Goal: Task Accomplishment & Management: Complete application form

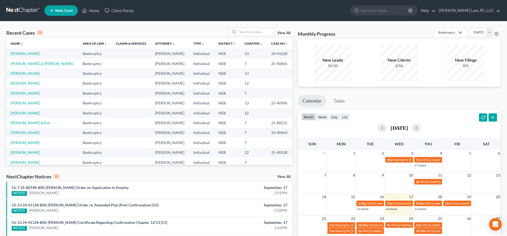
click at [70, 11] on span "New Case" at bounding box center [64, 11] width 18 height 4
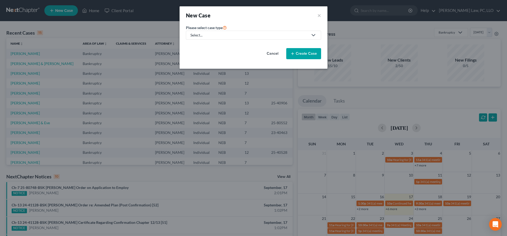
click at [212, 36] on div "Select..." at bounding box center [249, 34] width 118 height 5
click at [213, 44] on div "Bankruptcy" at bounding box center [216, 45] width 50 height 5
select select "48"
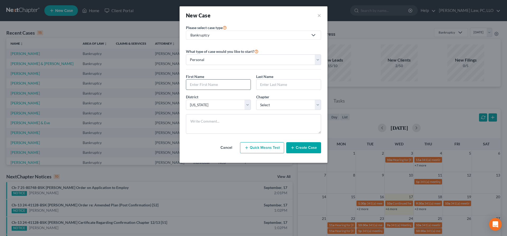
click at [220, 84] on input "text" at bounding box center [218, 84] width 64 height 10
type input "[PERSON_NAME]"
click at [256, 100] on select "Select 7 11 12 13" at bounding box center [288, 105] width 65 height 11
select select "0"
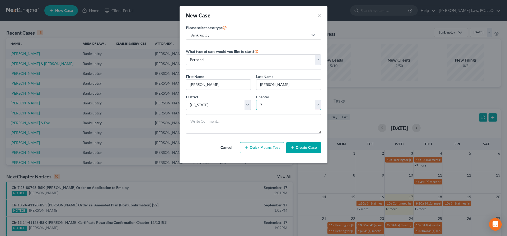
click option "7" at bounding box center [0, 0] width 0 height 0
click at [309, 149] on button "Create Case" at bounding box center [303, 147] width 35 height 11
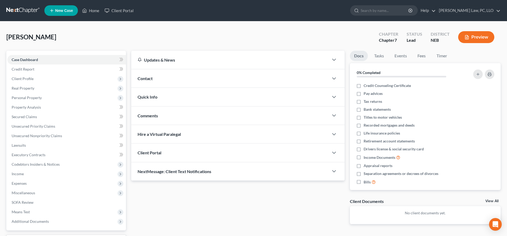
drag, startPoint x: 161, startPoint y: 150, endPoint x: 162, endPoint y: 153, distance: 2.8
click at [160, 150] on span "Client Portal" at bounding box center [150, 152] width 24 height 5
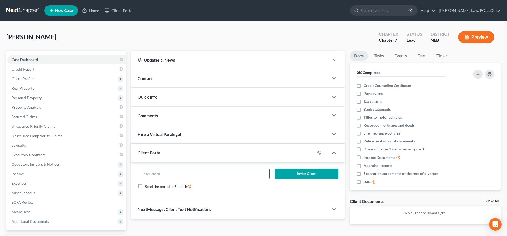
click at [240, 176] on input "email" at bounding box center [203, 174] width 131 height 10
paste input "[EMAIL_ADDRESS][DOMAIN_NAME]"
type input "[EMAIL_ADDRESS][DOMAIN_NAME]"
click at [316, 175] on button "Invite Client" at bounding box center [306, 173] width 63 height 11
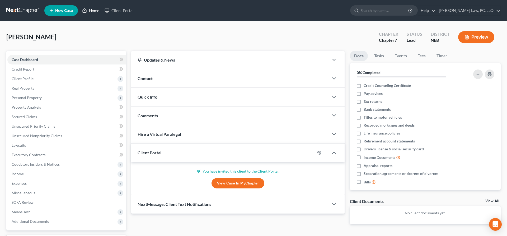
click at [90, 11] on link "Home" at bounding box center [90, 11] width 22 height 10
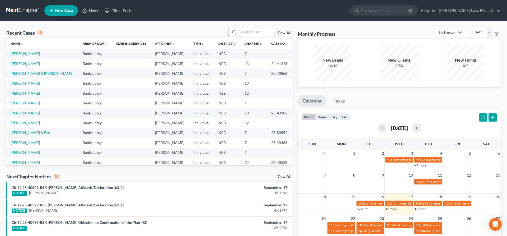
click at [247, 33] on input "search" at bounding box center [256, 32] width 37 height 8
type input "biberos"
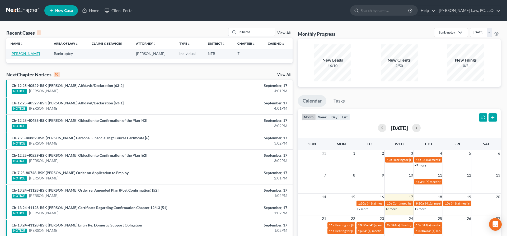
click at [29, 55] on link "[PERSON_NAME]" at bounding box center [25, 53] width 29 height 4
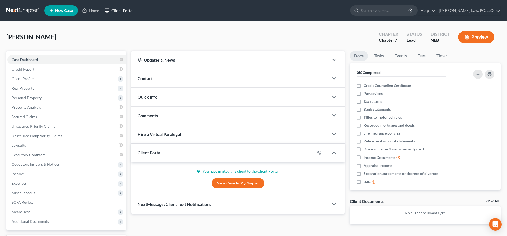
click at [126, 11] on link "Client Portal" at bounding box center [119, 11] width 34 height 10
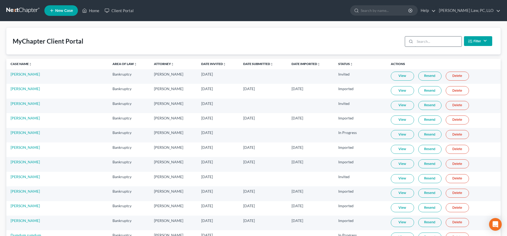
click at [437, 44] on input "search" at bounding box center [438, 41] width 47 height 10
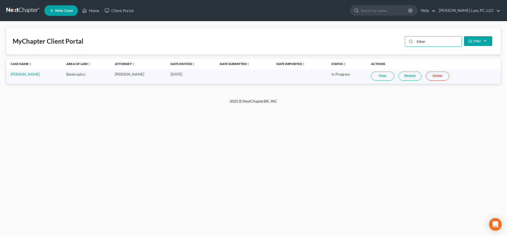
type input "biber"
click at [410, 76] on link "Resend" at bounding box center [409, 76] width 23 height 9
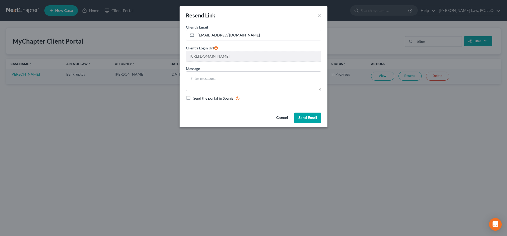
click at [305, 115] on button "Send Email" at bounding box center [307, 117] width 27 height 11
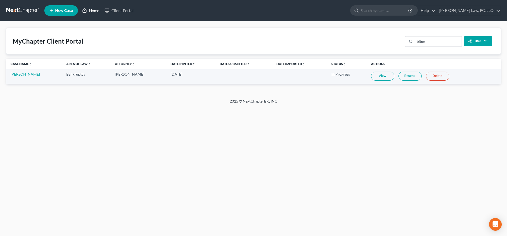
click at [90, 9] on link "Home" at bounding box center [90, 11] width 22 height 10
